Goal: Navigation & Orientation: Find specific page/section

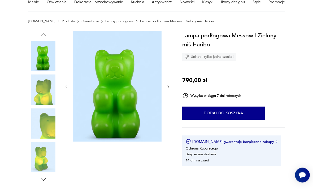
scroll to position [58, 0]
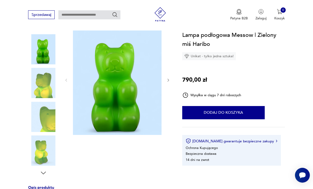
click at [42, 119] on img at bounding box center [43, 117] width 30 height 30
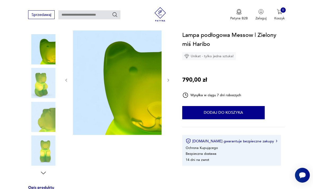
click at [42, 87] on img at bounding box center [43, 83] width 30 height 30
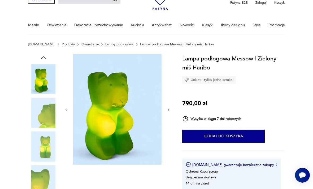
scroll to position [0, 0]
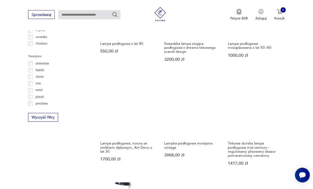
scroll to position [426, 0]
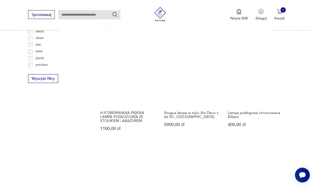
scroll to position [497, 0]
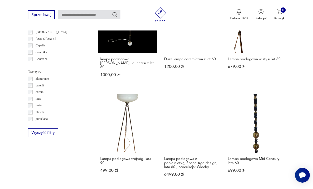
scroll to position [430, 0]
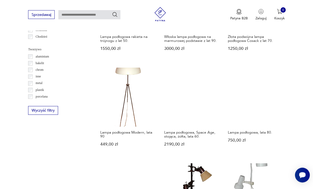
scroll to position [433, 0]
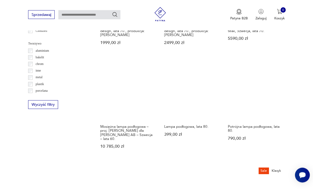
scroll to position [439, 0]
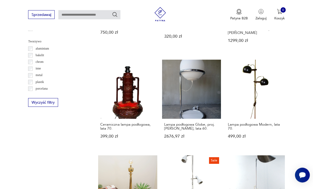
scroll to position [441, 0]
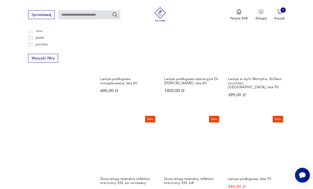
scroll to position [492, 0]
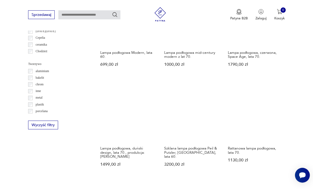
scroll to position [436, 0]
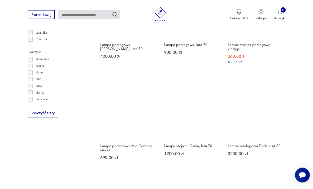
scroll to position [486, 0]
